Goal: Use online tool/utility: Utilize a website feature to perform a specific function

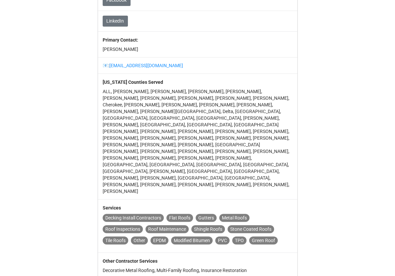
scroll to position [347, 0]
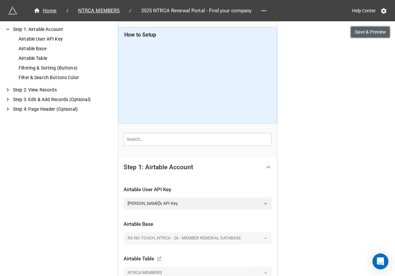
click at [373, 27] on button "Save & Preview" at bounding box center [370, 32] width 39 height 11
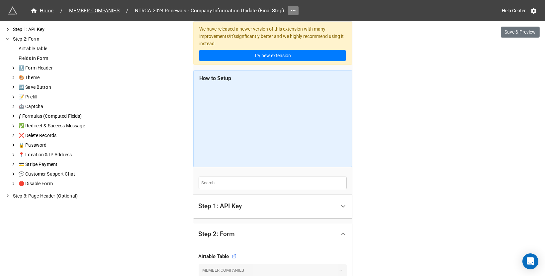
click at [291, 11] on icon at bounding box center [293, 10] width 4 height 1
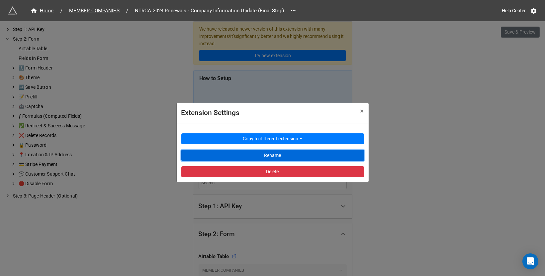
click at [271, 154] on button "Rename" at bounding box center [272, 154] width 183 height 11
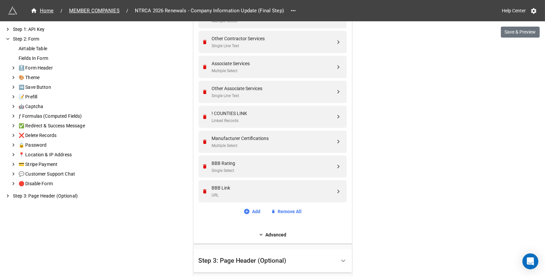
scroll to position [951, 0]
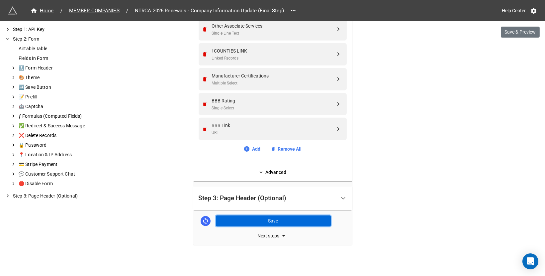
click at [288, 216] on button "Save" at bounding box center [273, 220] width 115 height 11
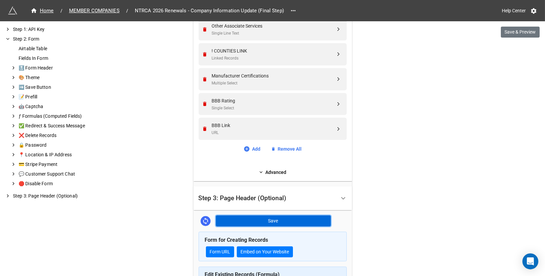
click at [252, 220] on button "Save" at bounding box center [273, 220] width 115 height 11
